Goal: Register for event/course

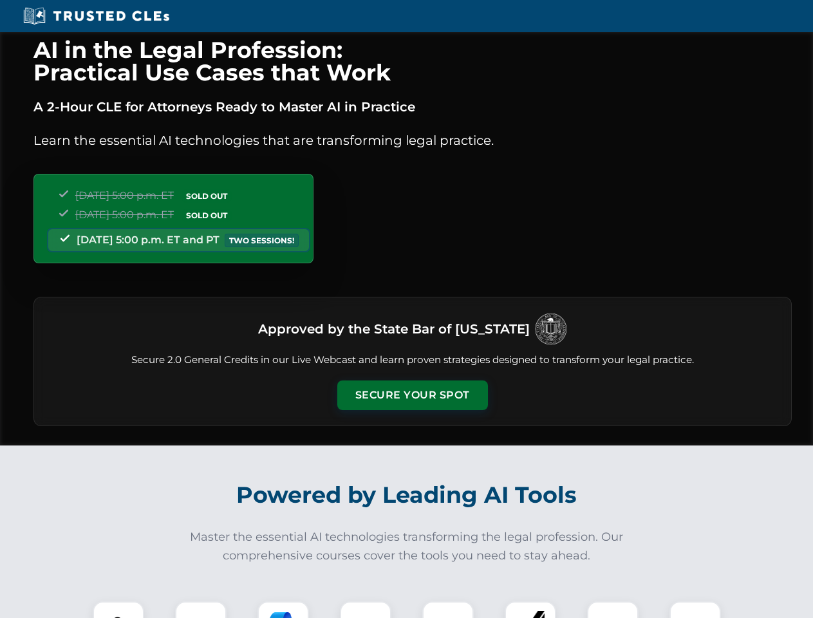
click at [412, 395] on button "Secure Your Spot" at bounding box center [412, 395] width 151 height 30
click at [118, 610] on img at bounding box center [118, 626] width 37 height 37
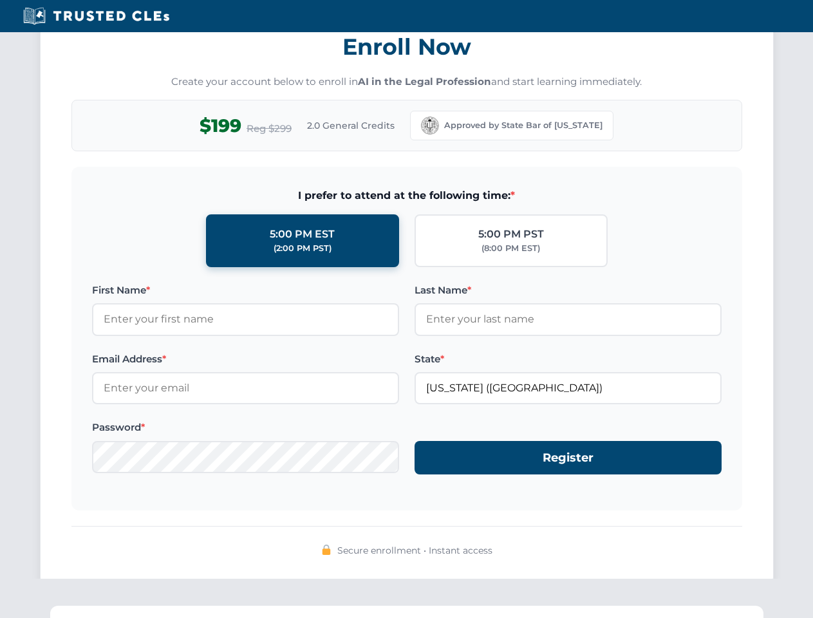
scroll to position [1264, 0]
